Goal: Information Seeking & Learning: Learn about a topic

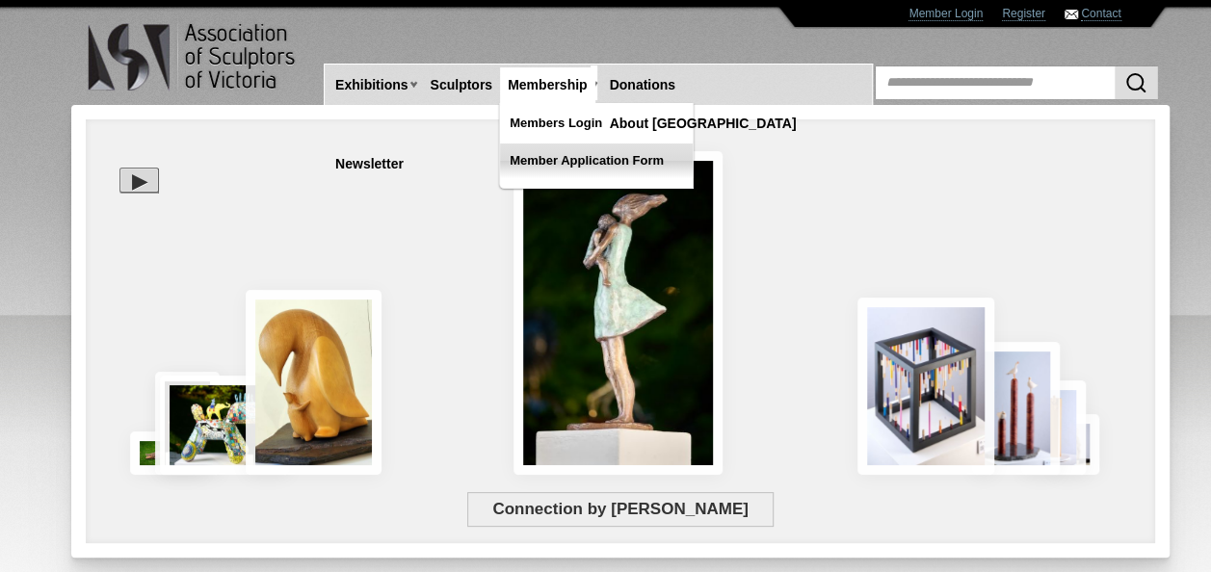
click at [566, 154] on link "Member Application Form" at bounding box center [596, 161] width 193 height 35
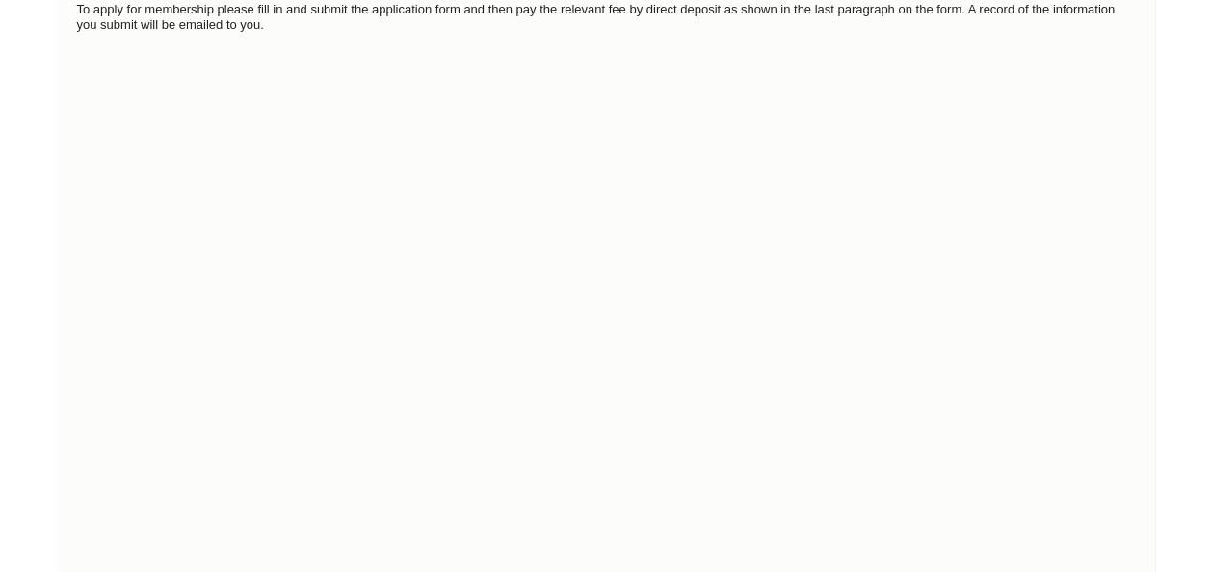
scroll to position [289, 0]
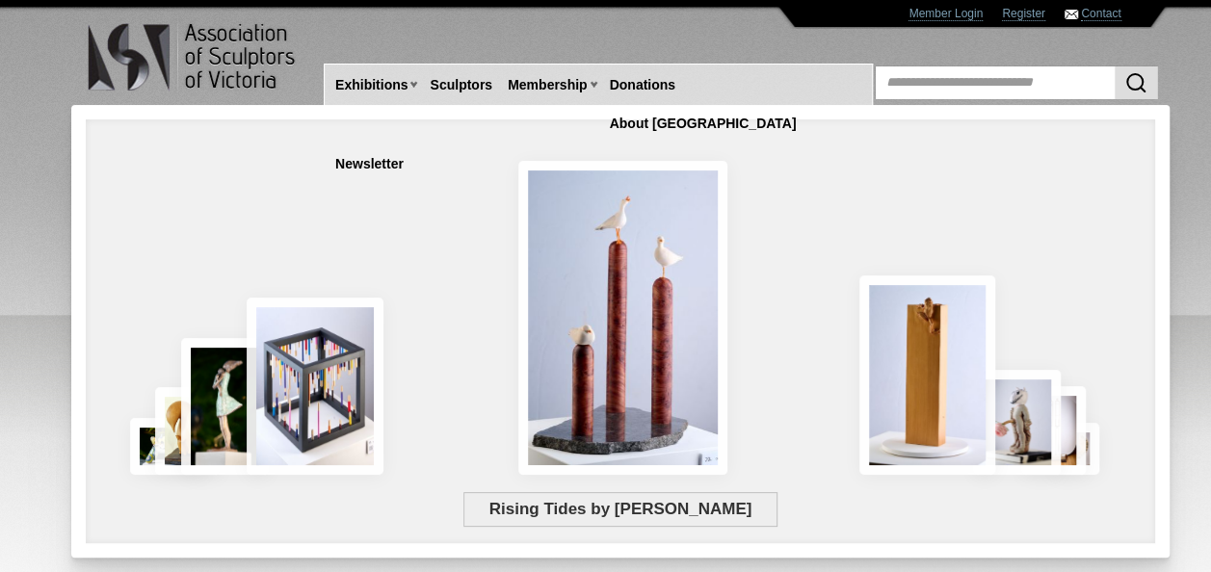
click at [399, 144] on div at bounding box center [620, 268] width 1040 height 355
click at [443, 79] on link "Sculptors" at bounding box center [461, 85] width 78 height 36
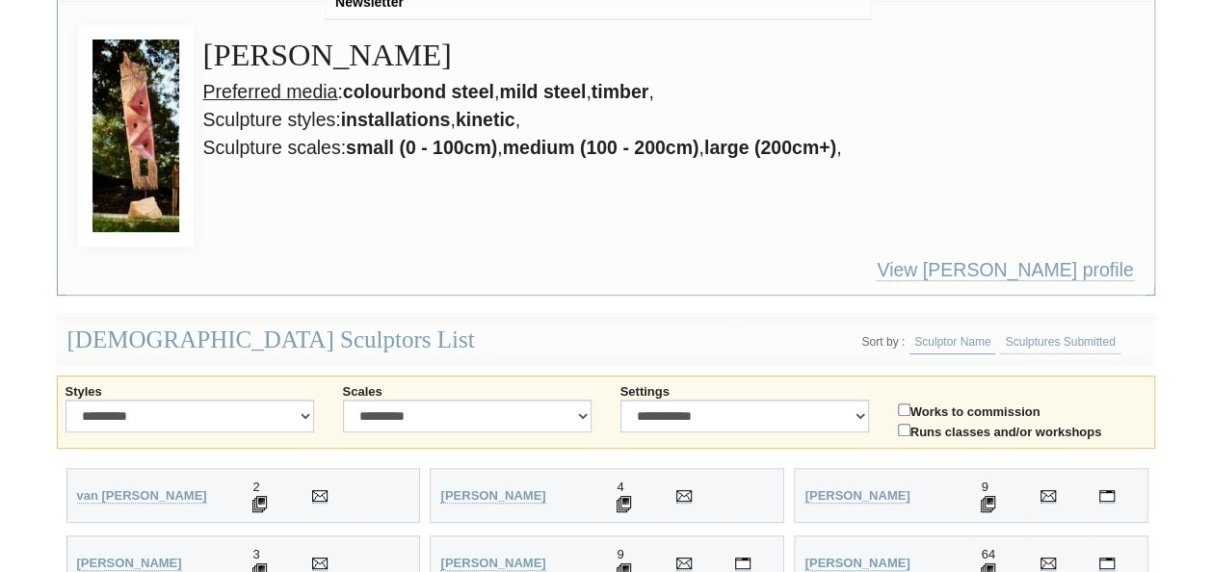
scroll to position [193, 0]
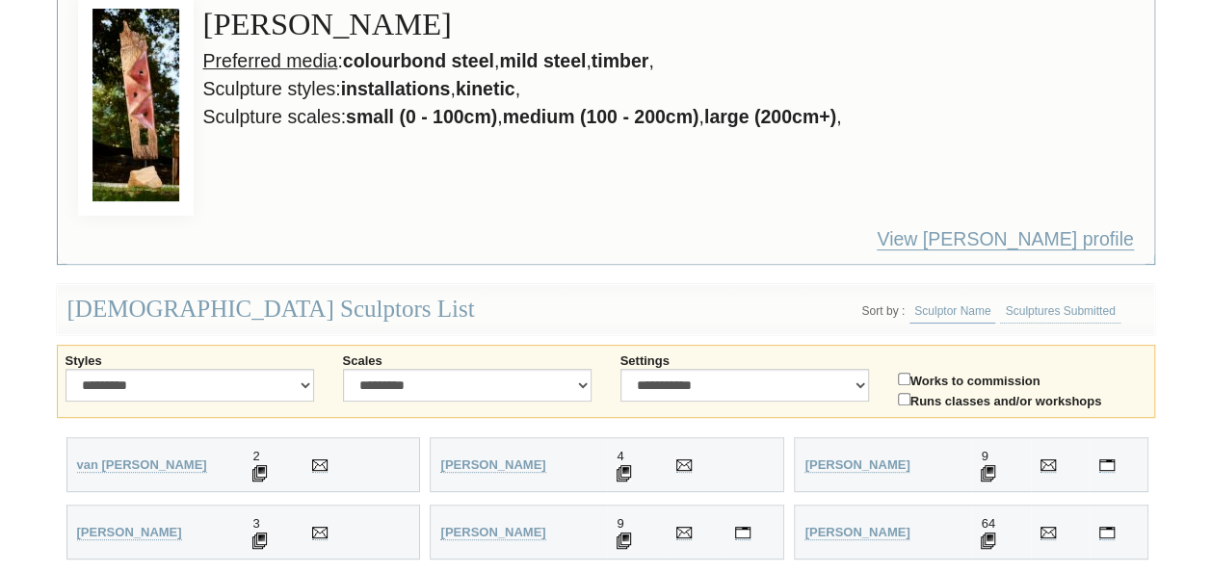
click at [982, 231] on link "View Gavin Roberts profile" at bounding box center [1005, 239] width 256 height 22
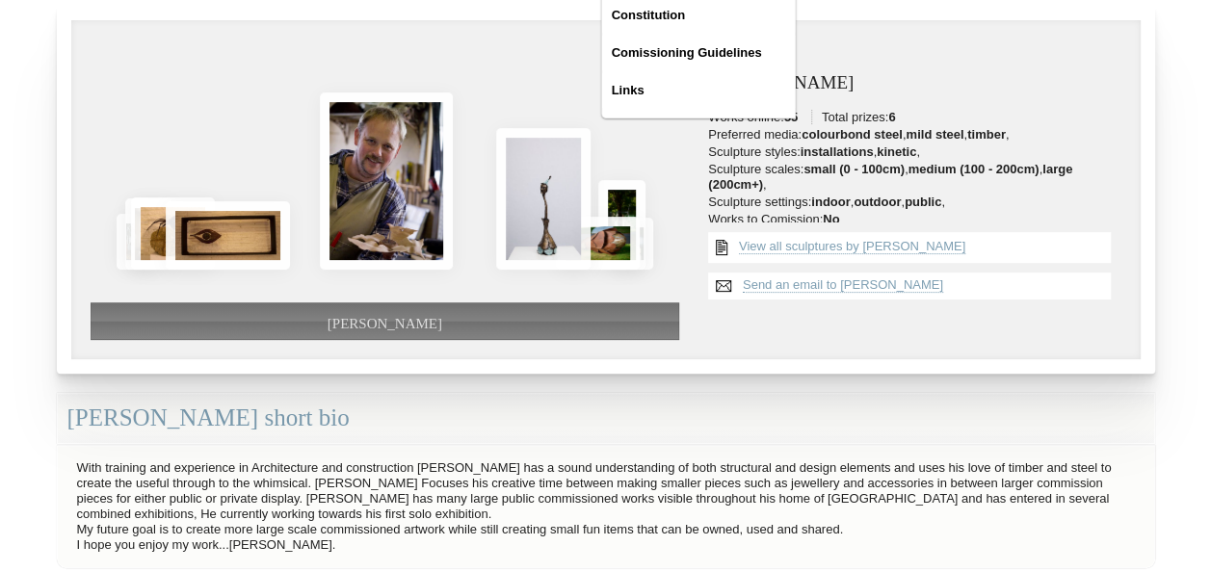
scroll to position [193, 0]
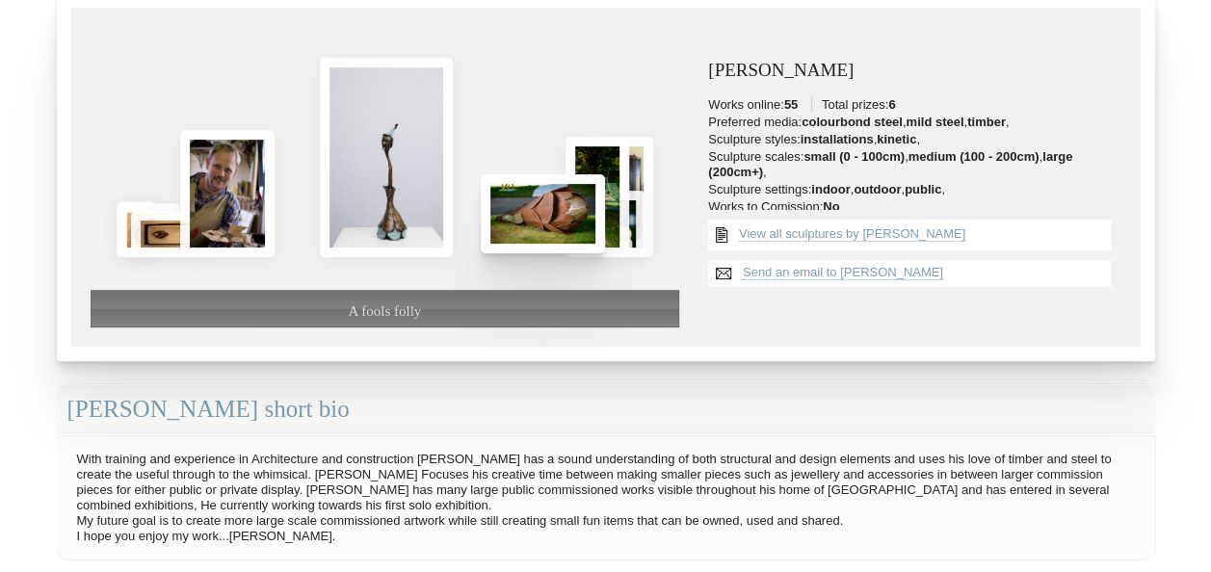
click at [583, 222] on img at bounding box center [543, 213] width 124 height 79
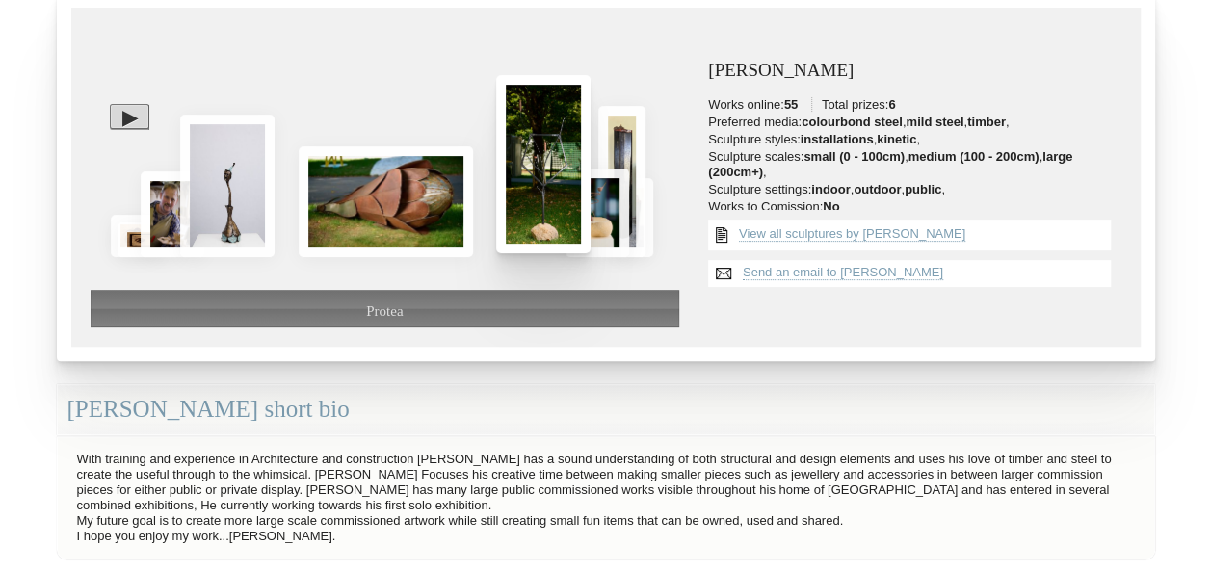
click at [583, 222] on img at bounding box center [543, 164] width 94 height 178
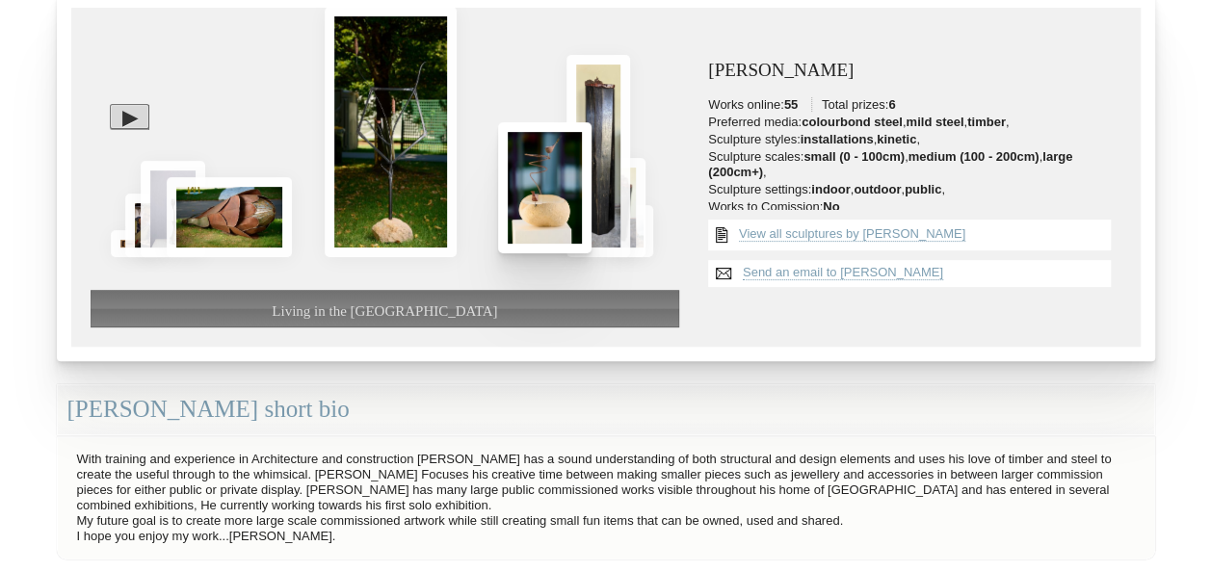
click at [583, 222] on img at bounding box center [544, 187] width 93 height 130
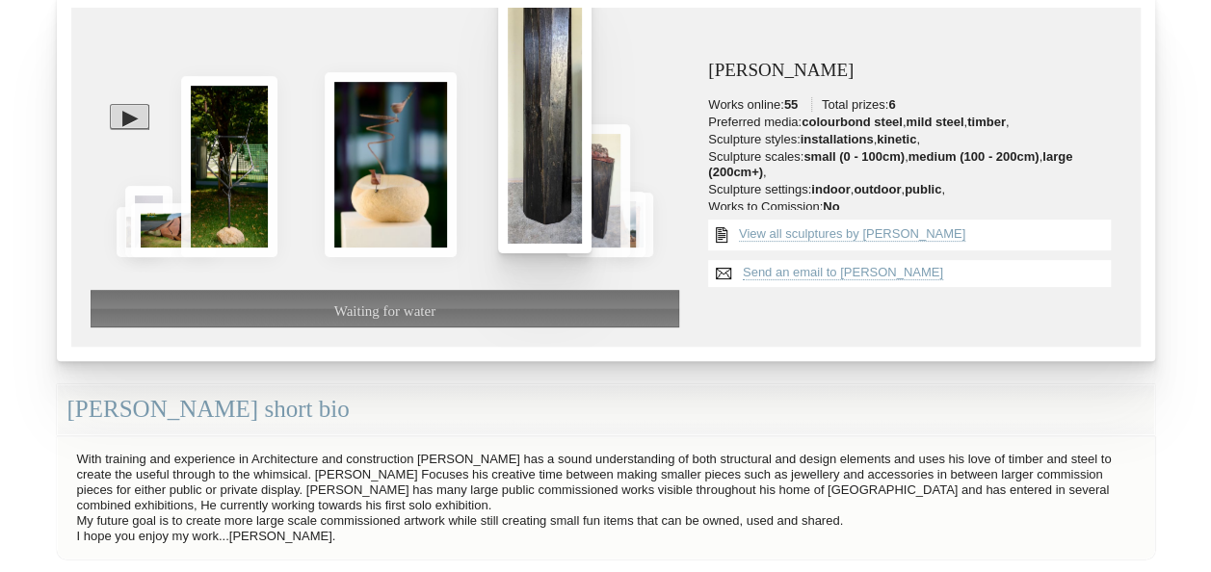
click at [583, 222] on img at bounding box center [544, 104] width 93 height 300
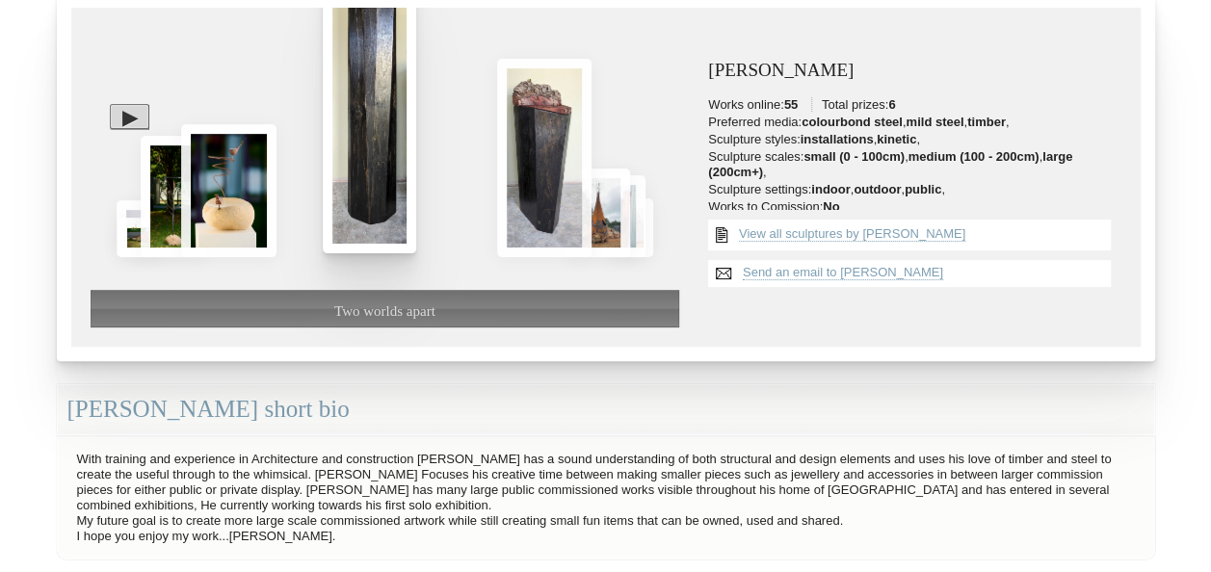
click at [583, 222] on img at bounding box center [544, 158] width 94 height 198
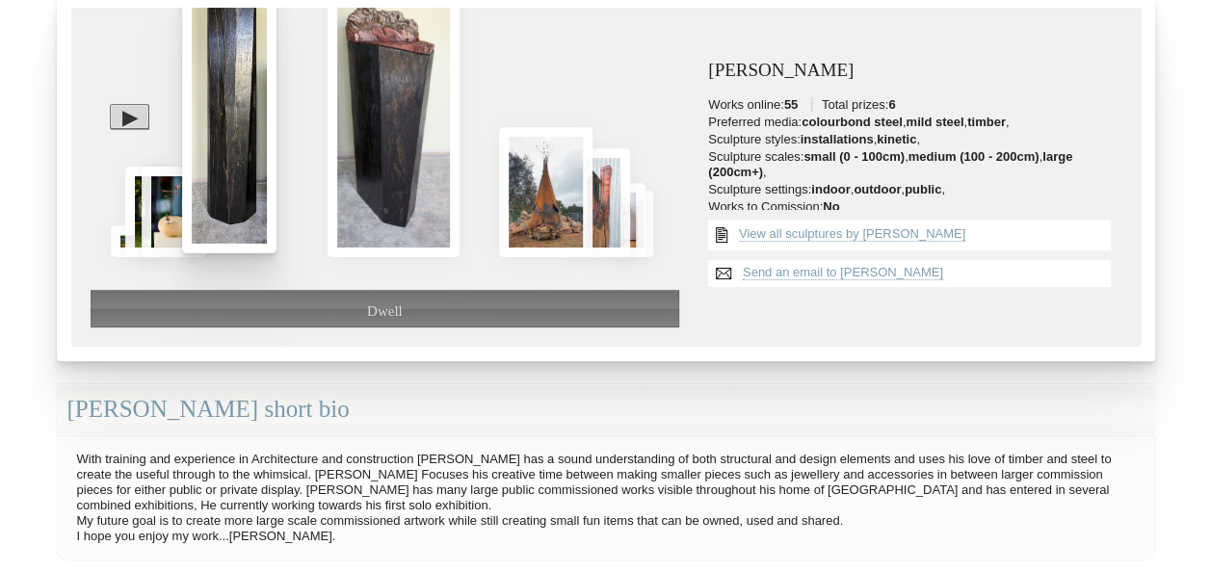
click at [583, 222] on img at bounding box center [545, 192] width 93 height 130
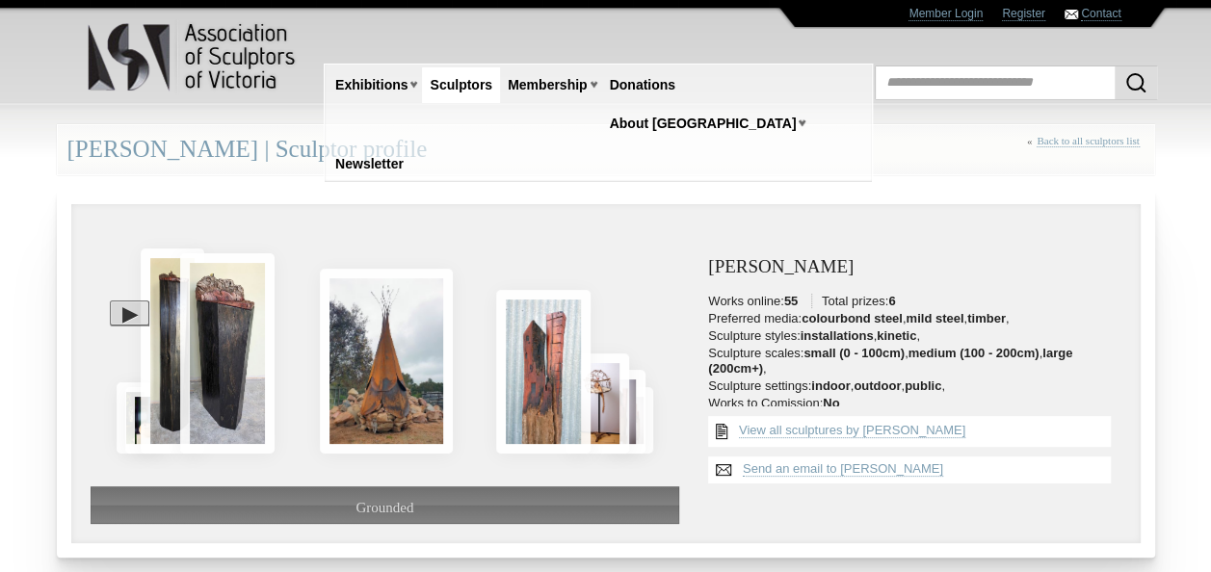
scroll to position [0, 0]
click at [459, 89] on link "Sculptors" at bounding box center [461, 85] width 78 height 36
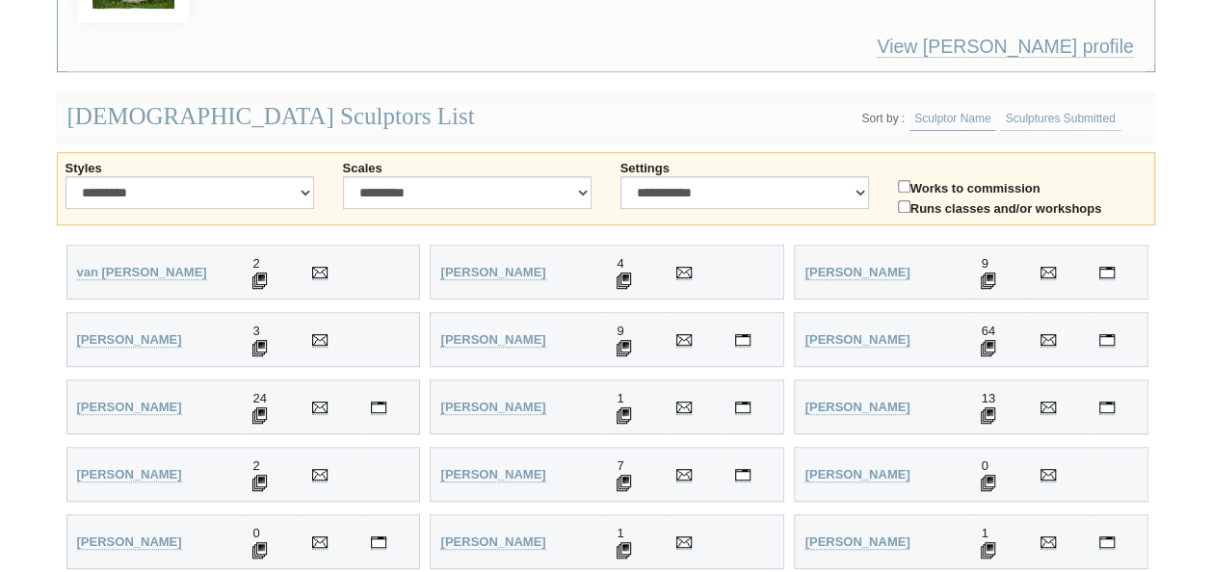
scroll to position [482, 0]
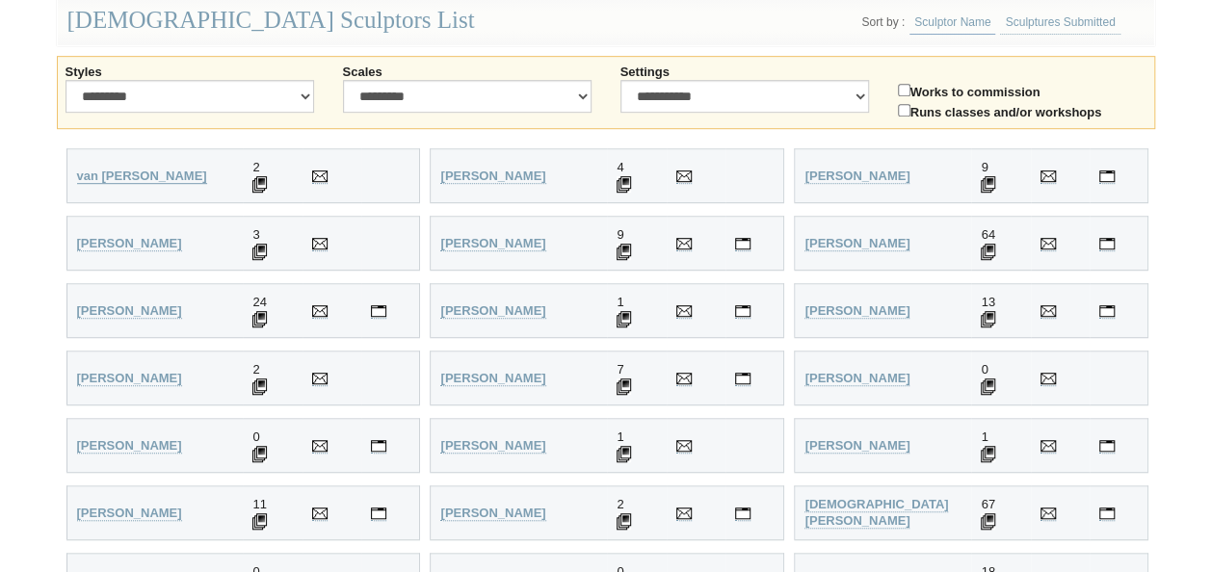
click at [118, 171] on strong "van [PERSON_NAME]" at bounding box center [142, 176] width 130 height 14
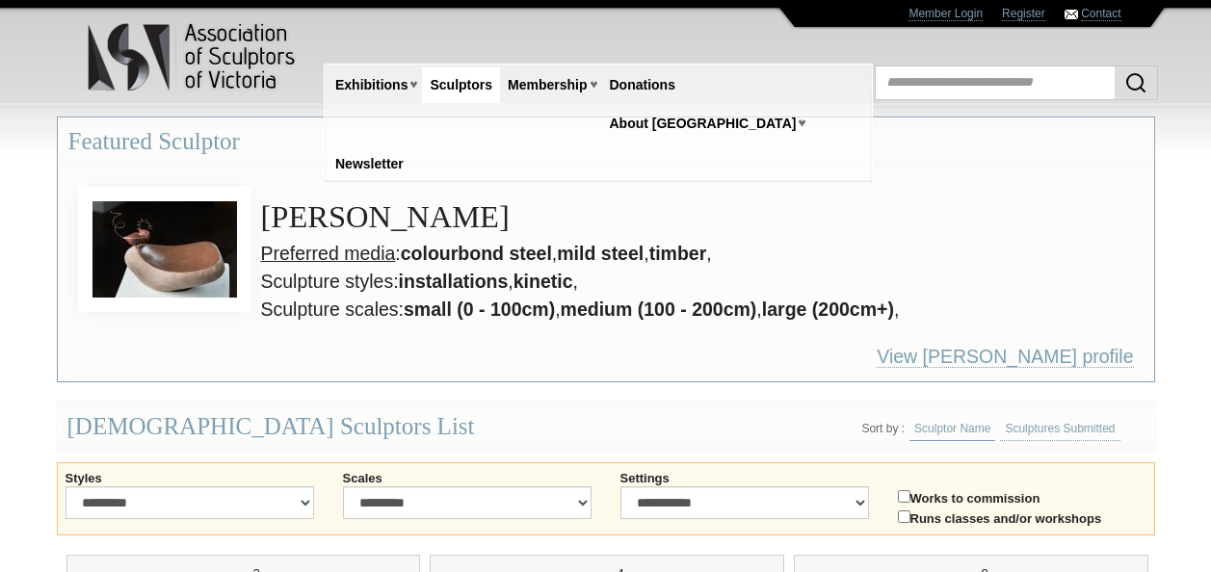
scroll to position [395, 0]
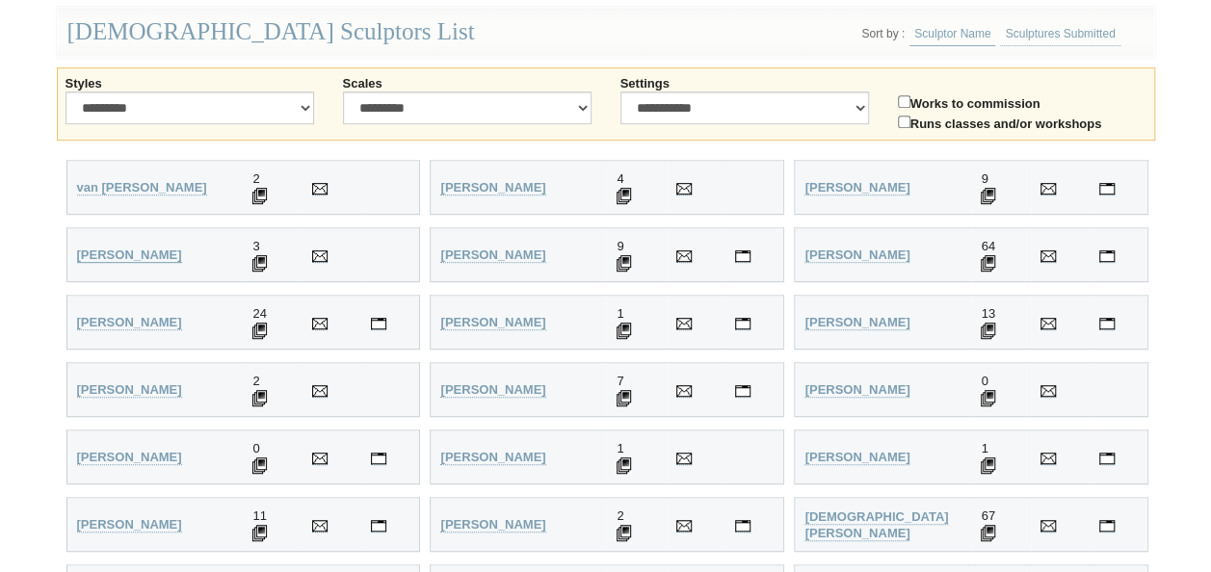
click at [134, 252] on strong "Alcorn, Jane" at bounding box center [129, 255] width 105 height 14
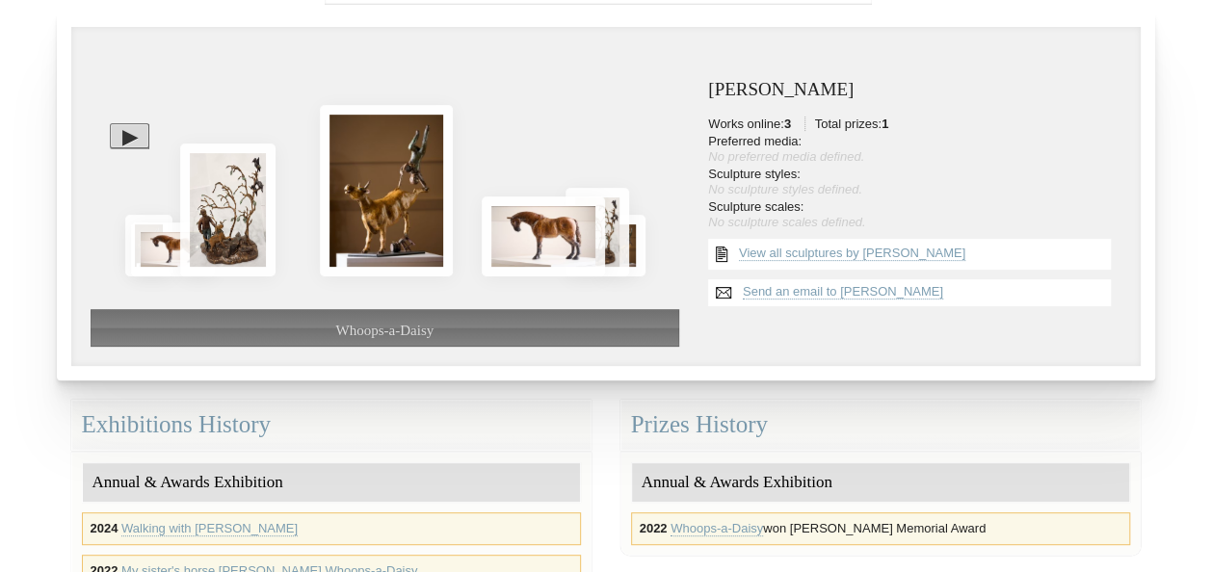
scroll to position [88, 0]
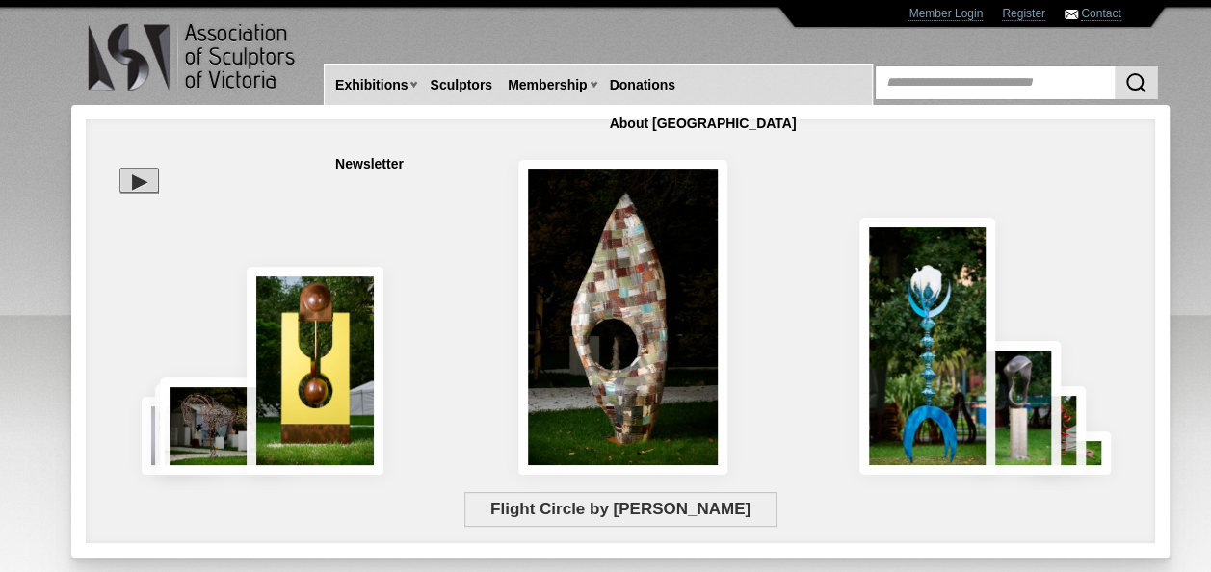
click at [588, 343] on div "Flight Circle by [PERSON_NAME]" at bounding box center [517, 404] width 835 height 174
click at [695, 512] on span "Flight Circle by [PERSON_NAME]" at bounding box center [619, 509] width 311 height 35
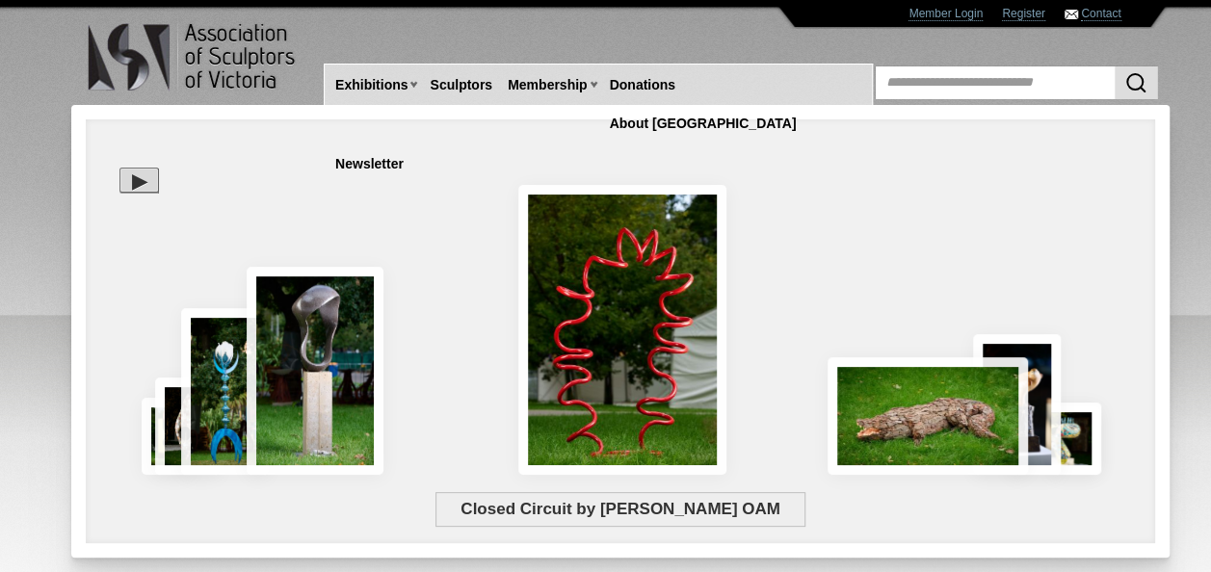
click at [923, 421] on div "Closed Circuit by [PERSON_NAME] OAM" at bounding box center [620, 455] width 1041 height 72
click at [923, 422] on div "Closed Circuit by [PERSON_NAME] OAM" at bounding box center [620, 455] width 1041 height 72
